Goal: Navigation & Orientation: Find specific page/section

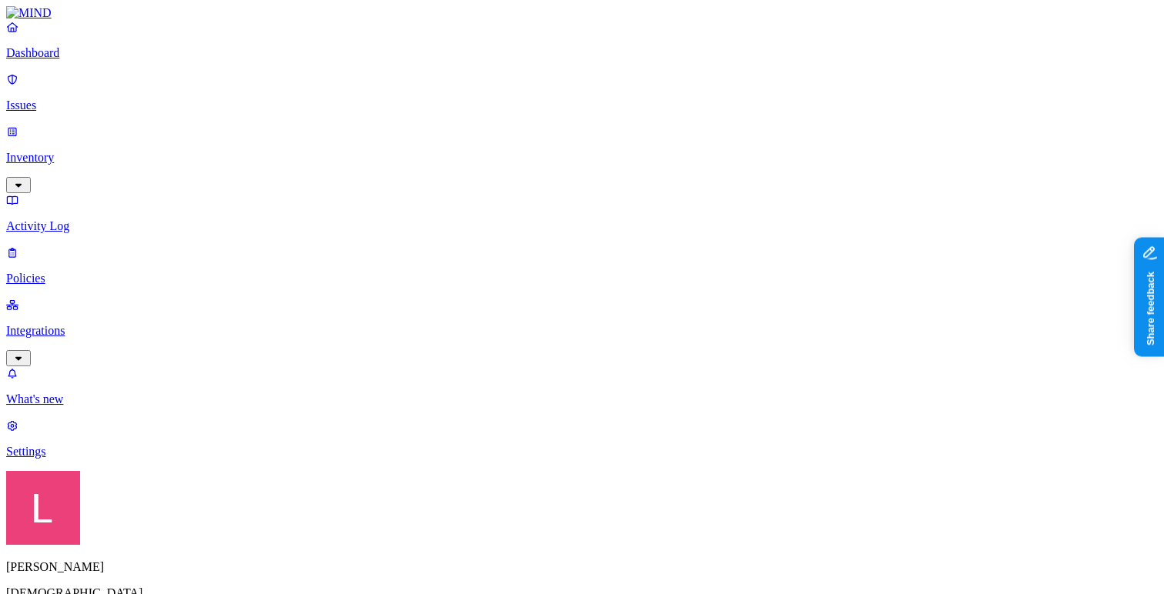
click at [122, 324] on p "Integrations" at bounding box center [581, 331] width 1151 height 14
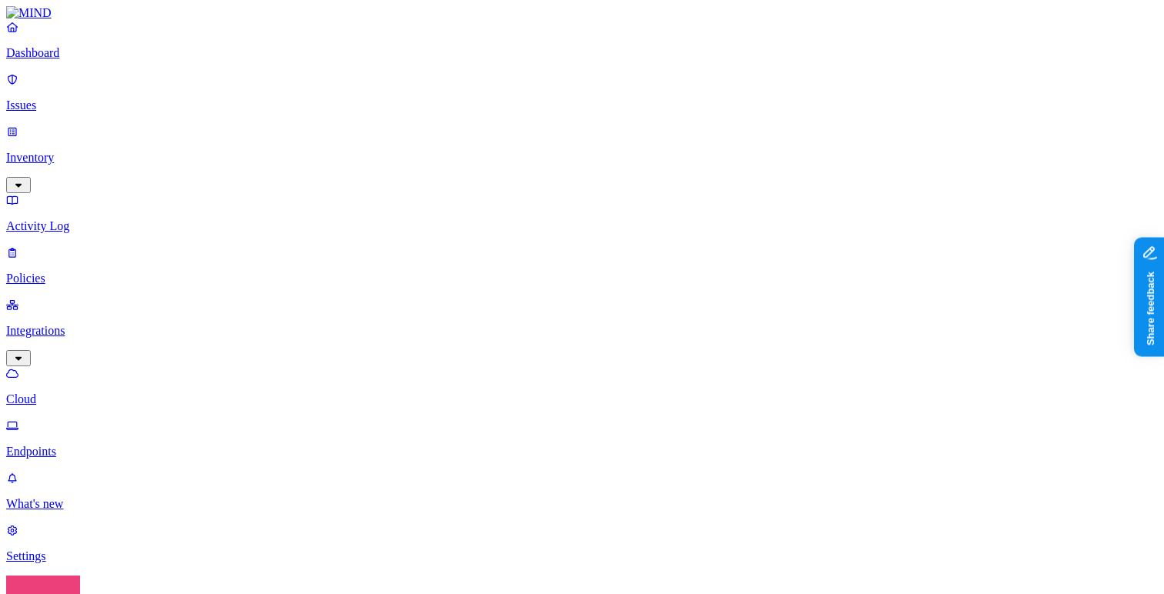
click at [120, 445] on p "Endpoints" at bounding box center [581, 452] width 1151 height 14
